Goal: Navigation & Orientation: Understand site structure

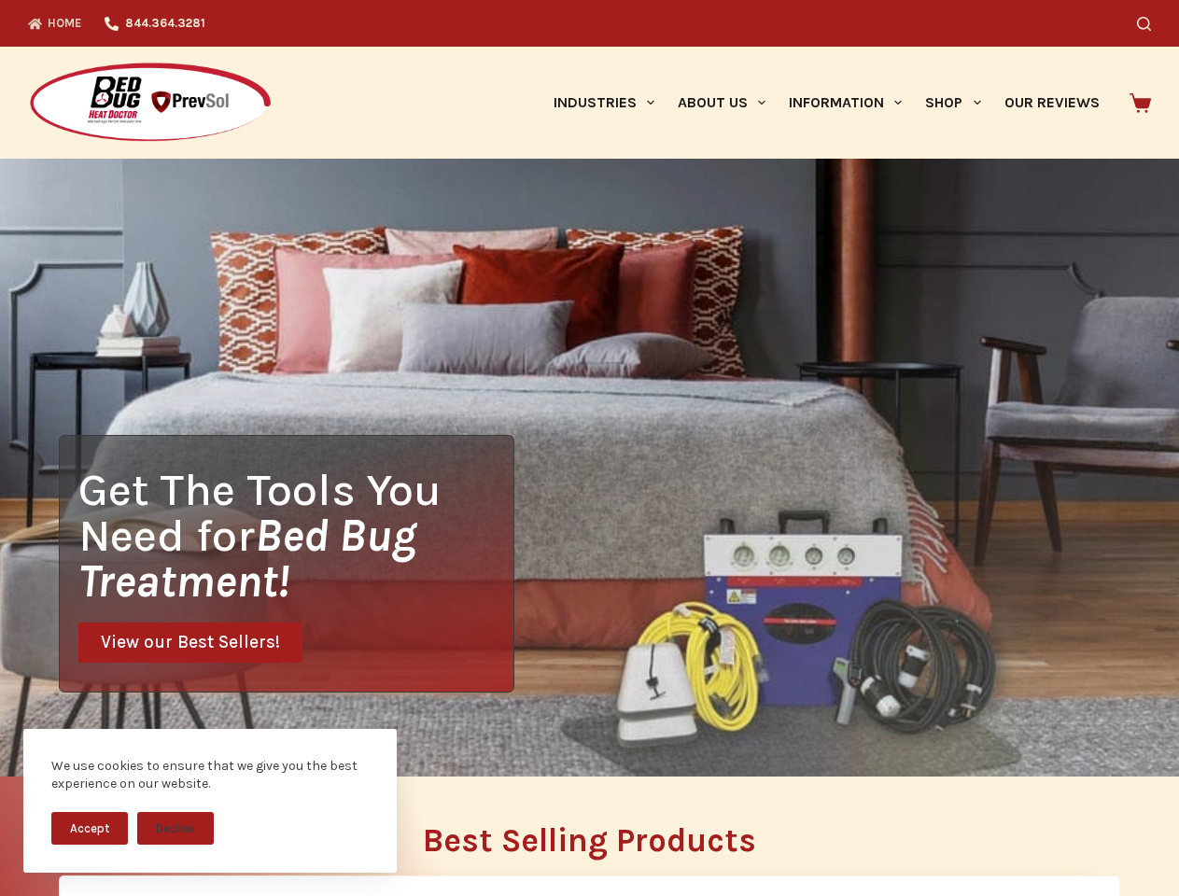
click at [589, 448] on div "Get The Tools You Need for Bed Bug Treatment! View our Best Sellers!" at bounding box center [589, 468] width 1179 height 618
click at [90, 828] on button "Accept" at bounding box center [89, 828] width 77 height 33
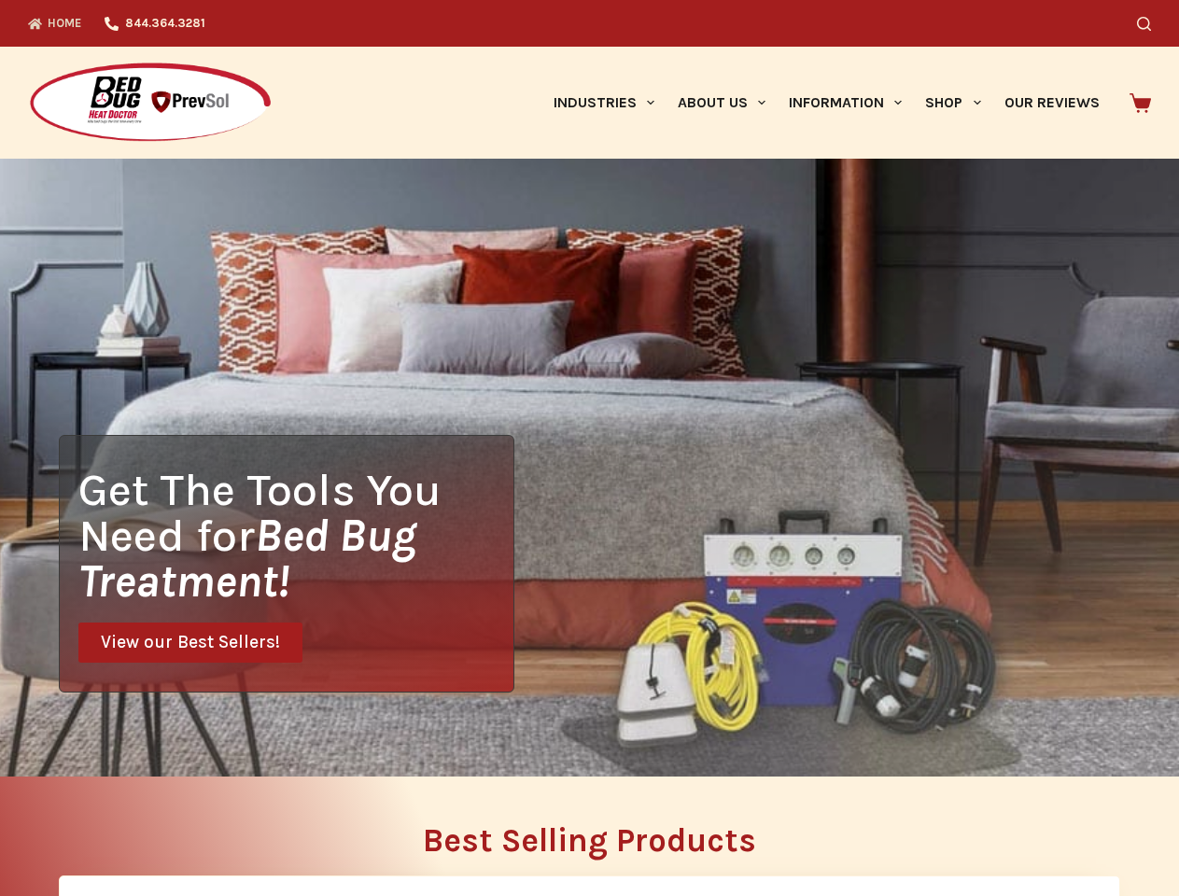
click at [175, 828] on button "Decline" at bounding box center [175, 842] width 77 height 33
click at [1151, 23] on icon "Search" at bounding box center [1144, 24] width 14 height 14
click at [610, 103] on link "Industries" at bounding box center [603, 103] width 124 height 112
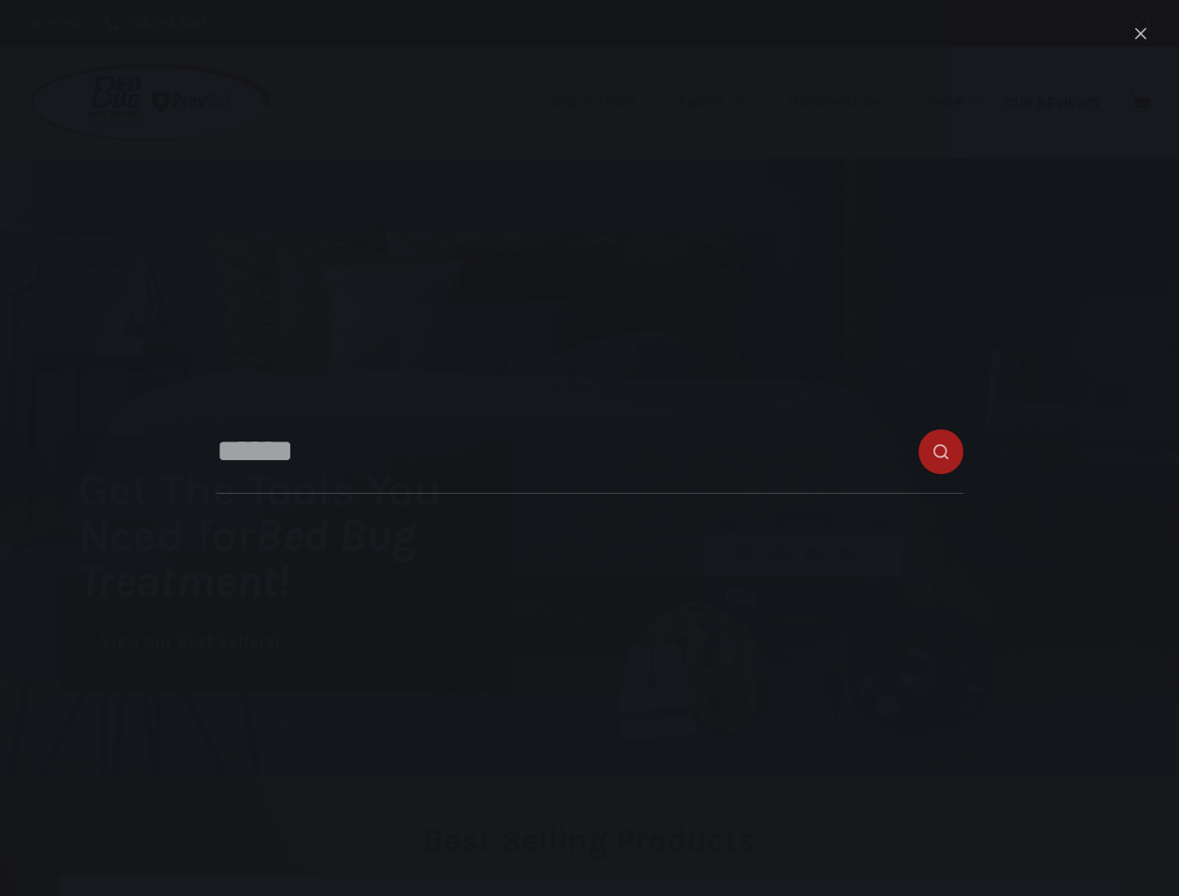
click at [729, 103] on link "About Us" at bounding box center [721, 103] width 111 height 112
click at [853, 103] on link "Information" at bounding box center [846, 103] width 136 height 112
click at [961, 103] on link "Shop" at bounding box center [953, 103] width 78 height 112
